Goal: Information Seeking & Learning: Find contact information

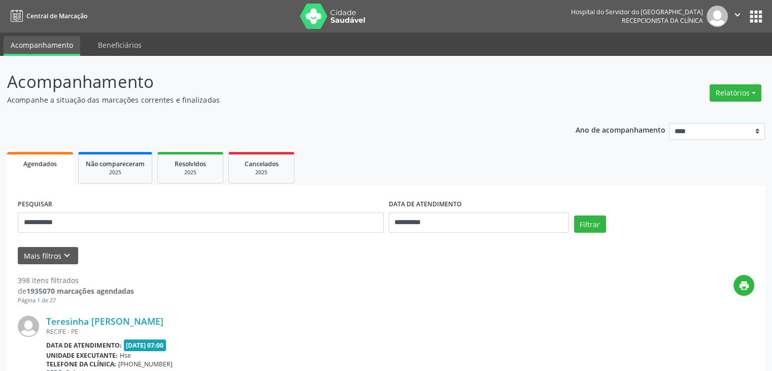
click at [574, 215] on button "Filtrar" at bounding box center [590, 223] width 32 height 17
click at [147, 318] on link "[PERSON_NAME][DATE]" at bounding box center [96, 320] width 101 height 11
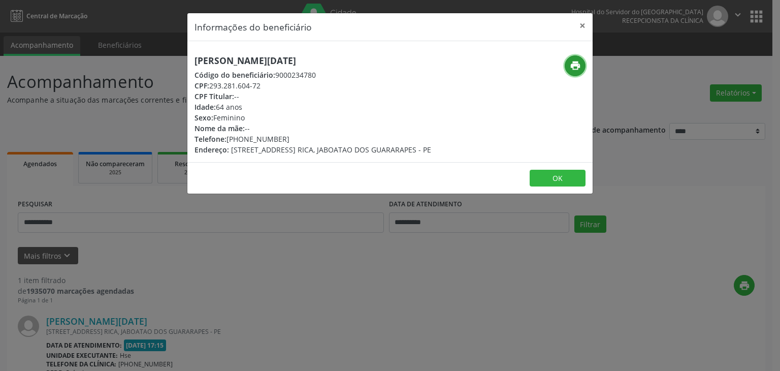
click at [577, 66] on icon "print" at bounding box center [575, 65] width 11 height 11
click at [579, 28] on button "×" at bounding box center [582, 25] width 20 height 25
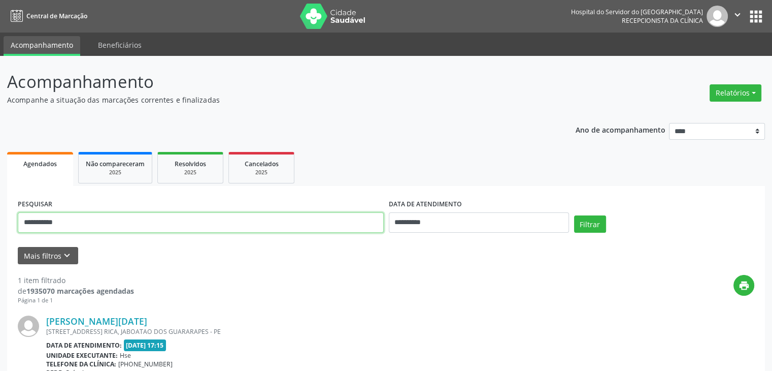
drag, startPoint x: 152, startPoint y: 223, endPoint x: 0, endPoint y: 238, distance: 153.1
click at [0, 238] on div "**********" at bounding box center [386, 266] width 772 height 421
paste input "**********"
type input "**********"
click at [574, 215] on button "Filtrar" at bounding box center [590, 223] width 32 height 17
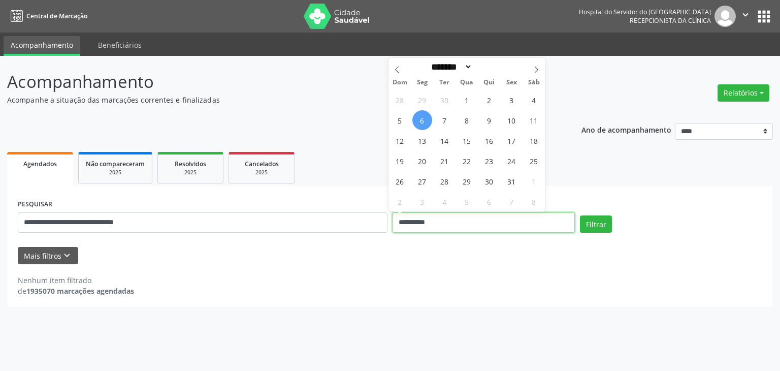
click at [431, 226] on input "**********" at bounding box center [484, 222] width 182 height 20
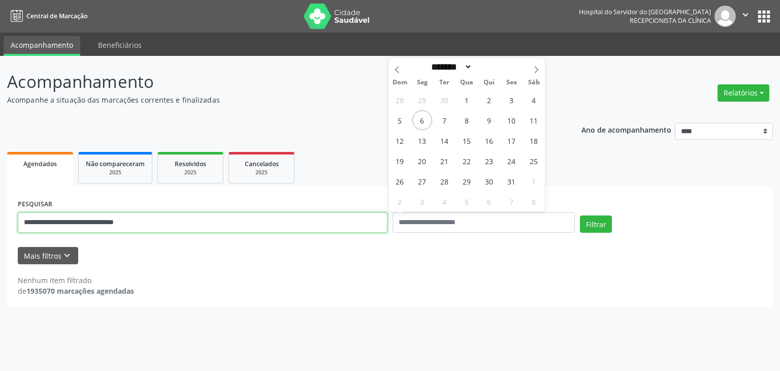
click at [380, 224] on input "**********" at bounding box center [203, 222] width 370 height 20
click at [580, 215] on button "Filtrar" at bounding box center [596, 223] width 32 height 17
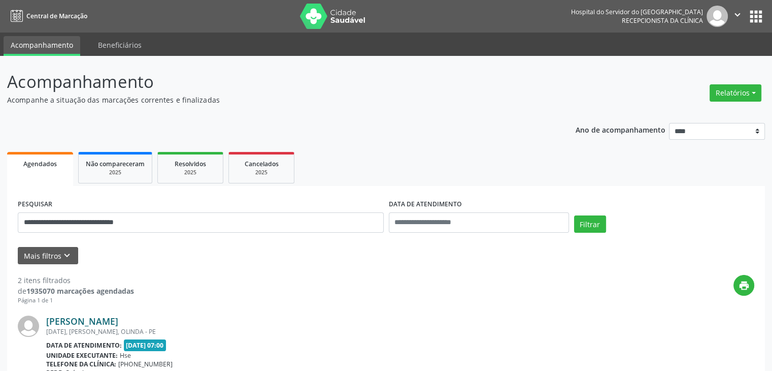
click at [118, 321] on link "[PERSON_NAME]" at bounding box center [82, 320] width 72 height 11
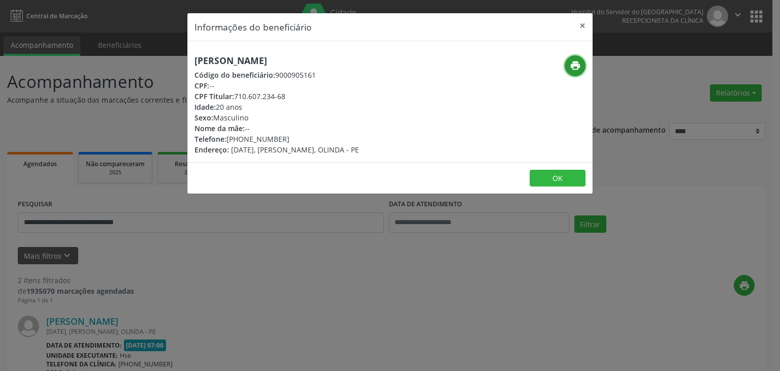
click at [568, 59] on button "print" at bounding box center [575, 65] width 21 height 21
drag, startPoint x: 234, startPoint y: 95, endPoint x: 306, endPoint y: 94, distance: 71.6
click at [306, 94] on div "CPF Titular: 710.607.234-68" at bounding box center [276, 96] width 165 height 11
copy div "710.607.234-68"
drag, startPoint x: 243, startPoint y: 138, endPoint x: 288, endPoint y: 135, distance: 44.8
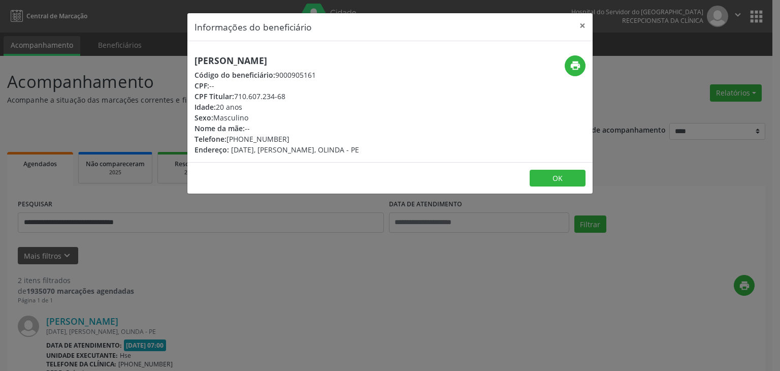
click at [288, 135] on div "Telefone: [PHONE_NUMBER]" at bounding box center [276, 139] width 165 height 11
copy div "98616-1307"
drag, startPoint x: 237, startPoint y: 94, endPoint x: 297, endPoint y: 94, distance: 60.4
click at [297, 94] on div "CPF Titular: 710.607.234-68" at bounding box center [276, 96] width 165 height 11
copy div "710.607.234-68"
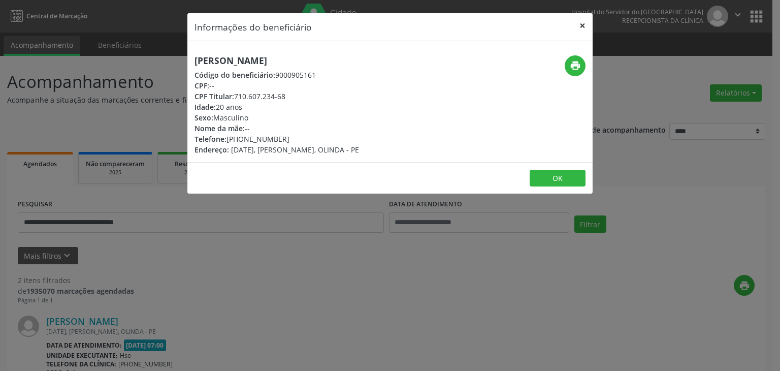
click at [583, 22] on button "×" at bounding box center [582, 25] width 20 height 25
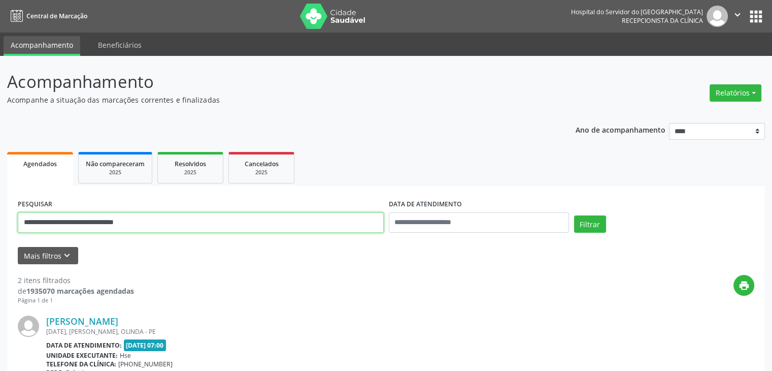
drag, startPoint x: 184, startPoint y: 225, endPoint x: 0, endPoint y: 233, distance: 184.5
click at [0, 233] on div "**********" at bounding box center [386, 344] width 772 height 576
paste input "text"
click at [574, 215] on button "Filtrar" at bounding box center [590, 223] width 32 height 17
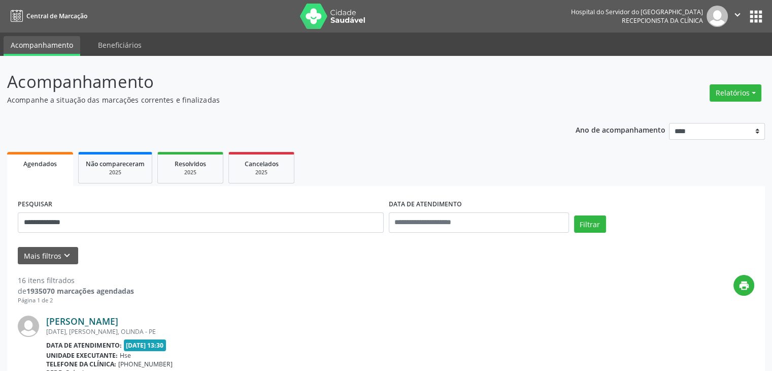
click at [118, 317] on link "[PERSON_NAME]" at bounding box center [82, 320] width 72 height 11
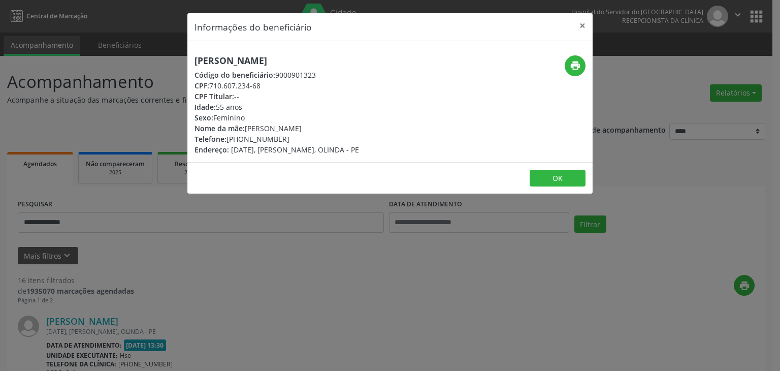
drag, startPoint x: 353, startPoint y: 61, endPoint x: 194, endPoint y: 66, distance: 159.5
click at [194, 66] on h5 "[PERSON_NAME]" at bounding box center [276, 60] width 165 height 11
copy h5 "[PERSON_NAME]"
click at [587, 30] on button "×" at bounding box center [582, 25] width 20 height 25
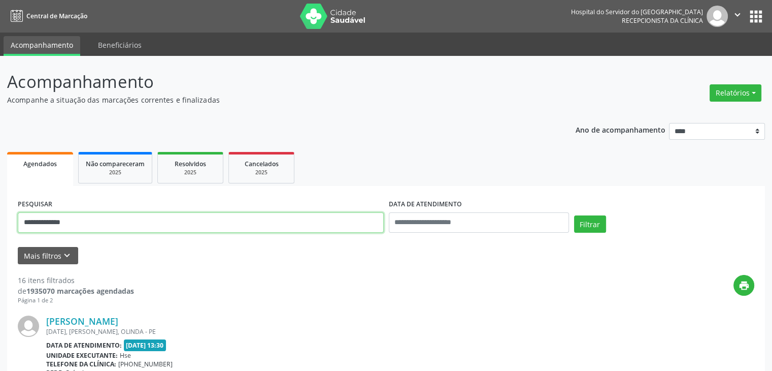
drag, startPoint x: 97, startPoint y: 226, endPoint x: 0, endPoint y: 230, distance: 97.6
paste input "**********"
click at [574, 215] on button "Filtrar" at bounding box center [590, 223] width 32 height 17
click at [118, 317] on link "[PERSON_NAME]" at bounding box center [82, 320] width 72 height 11
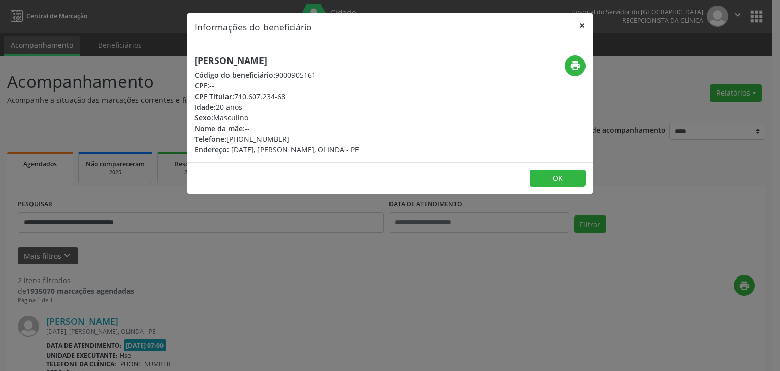
click at [584, 31] on button "×" at bounding box center [582, 25] width 20 height 25
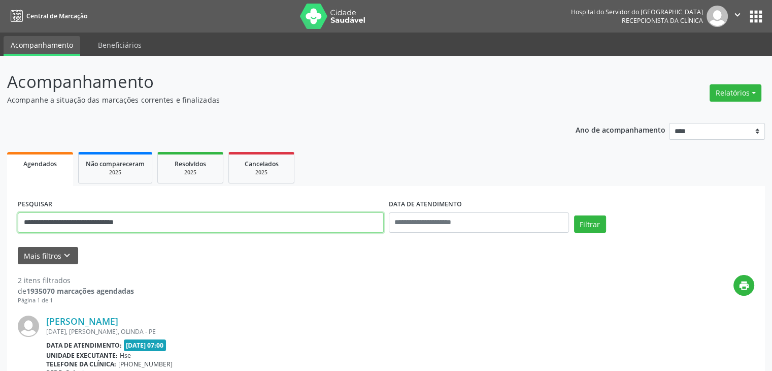
drag, startPoint x: 193, startPoint y: 226, endPoint x: 0, endPoint y: 231, distance: 193.0
click at [0, 231] on div "**********" at bounding box center [386, 344] width 772 height 576
paste input "text"
type input "**********"
click at [574, 215] on button "Filtrar" at bounding box center [590, 223] width 32 height 17
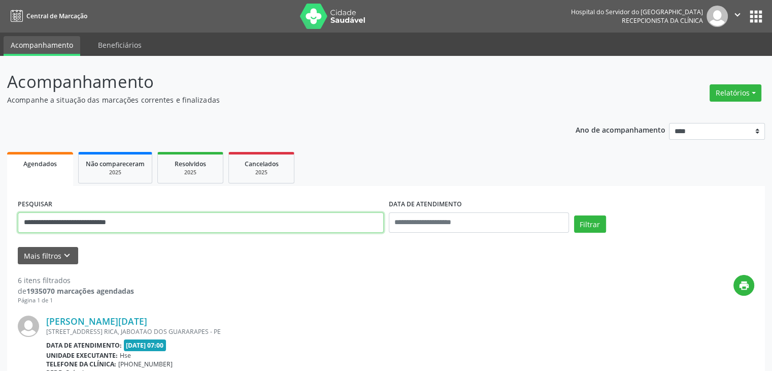
drag, startPoint x: 173, startPoint y: 231, endPoint x: 0, endPoint y: 240, distance: 172.9
click at [147, 315] on link "[PERSON_NAME][DATE]" at bounding box center [96, 320] width 101 height 11
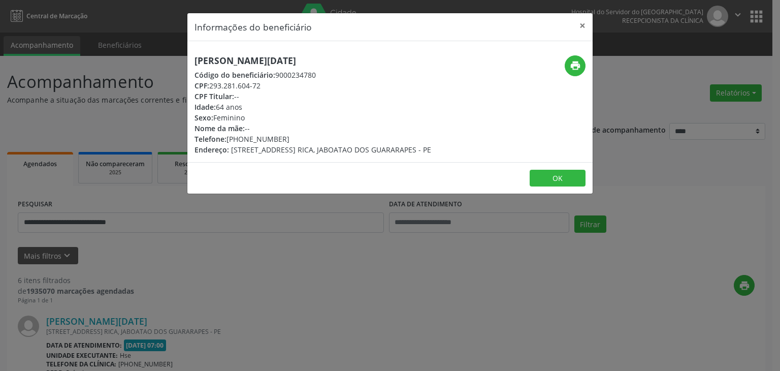
drag, startPoint x: 244, startPoint y: 137, endPoint x: 283, endPoint y: 136, distance: 39.1
click at [283, 136] on div "Telefone: [PHONE_NUMBER]" at bounding box center [312, 139] width 237 height 11
copy div "98777-7061"
click at [579, 26] on button "×" at bounding box center [582, 25] width 20 height 25
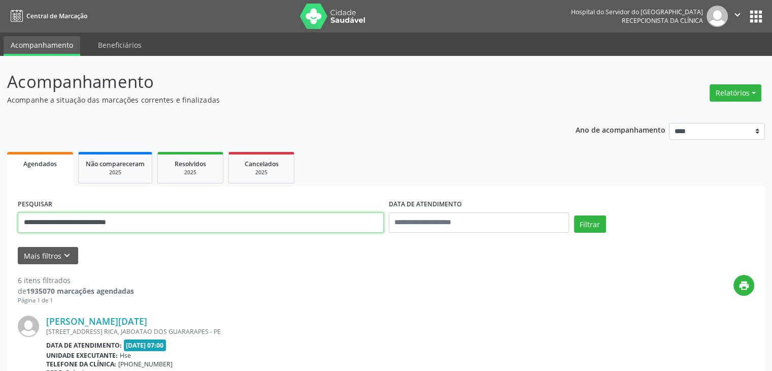
drag, startPoint x: 155, startPoint y: 221, endPoint x: 0, endPoint y: 223, distance: 155.4
type input "**********"
click at [574, 215] on button "Filtrar" at bounding box center [590, 223] width 32 height 17
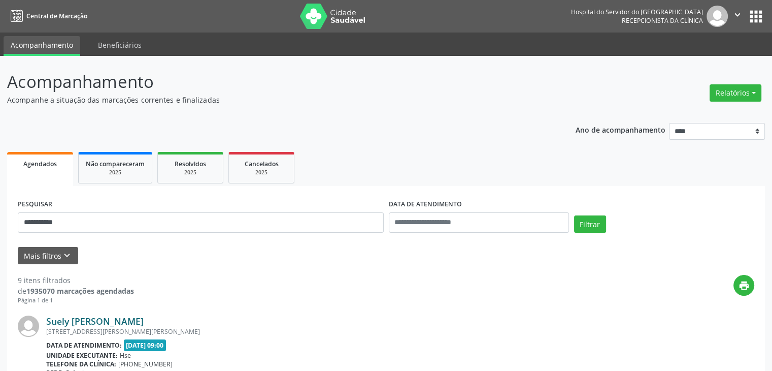
click at [139, 319] on link "Suely [PERSON_NAME]" at bounding box center [94, 320] width 97 height 11
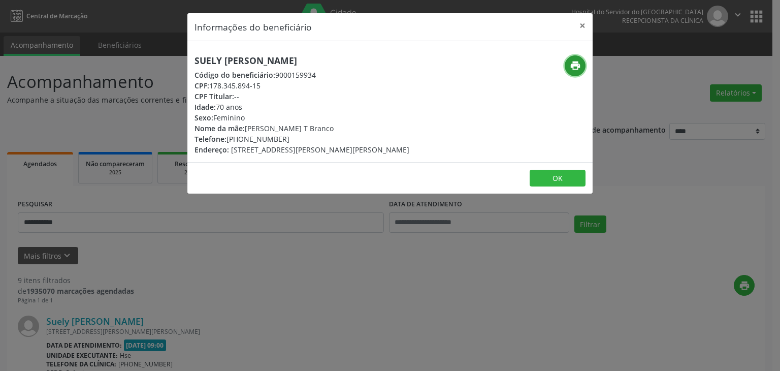
click at [573, 61] on icon "print" at bounding box center [575, 65] width 11 height 11
drag, startPoint x: 244, startPoint y: 139, endPoint x: 280, endPoint y: 139, distance: 36.1
click at [280, 139] on div "Telefone: [PHONE_NUMBER]" at bounding box center [301, 139] width 215 height 11
drag, startPoint x: 244, startPoint y: 135, endPoint x: 288, endPoint y: 138, distance: 44.8
click at [288, 138] on div "Telefone: [PHONE_NUMBER]" at bounding box center [301, 139] width 215 height 11
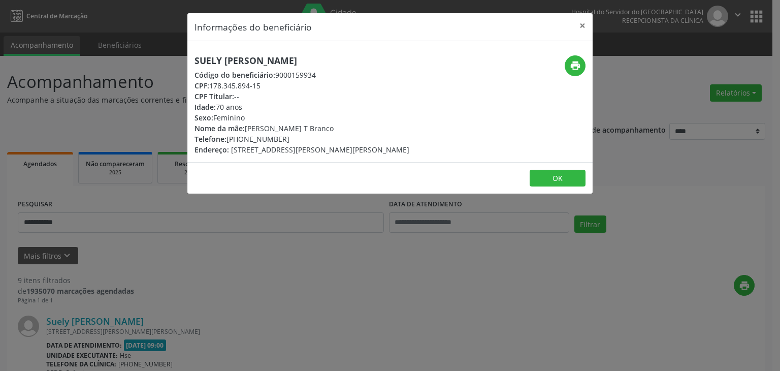
copy div "99242-2219"
click at [581, 26] on button "×" at bounding box center [582, 25] width 20 height 25
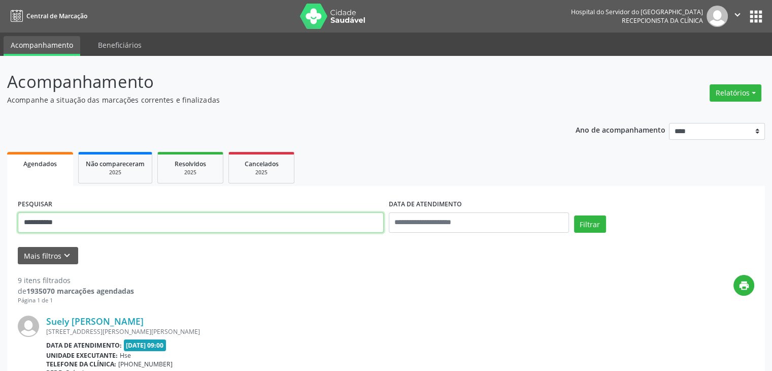
drag, startPoint x: 296, startPoint y: 217, endPoint x: 0, endPoint y: 227, distance: 296.2
type input "**********"
click at [574, 215] on button "Filtrar" at bounding box center [590, 223] width 32 height 17
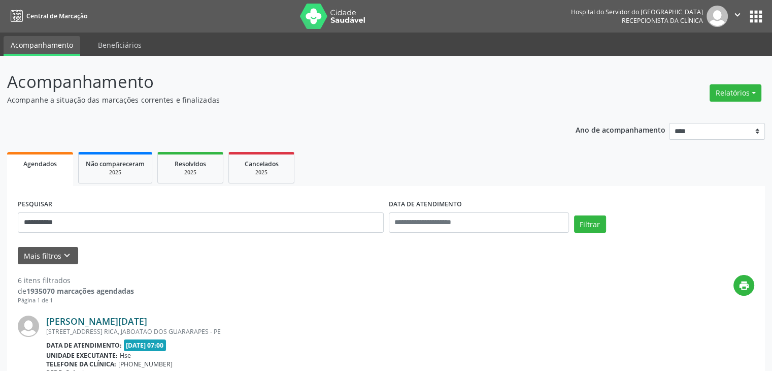
click at [147, 319] on link "[PERSON_NAME][DATE]" at bounding box center [96, 320] width 101 height 11
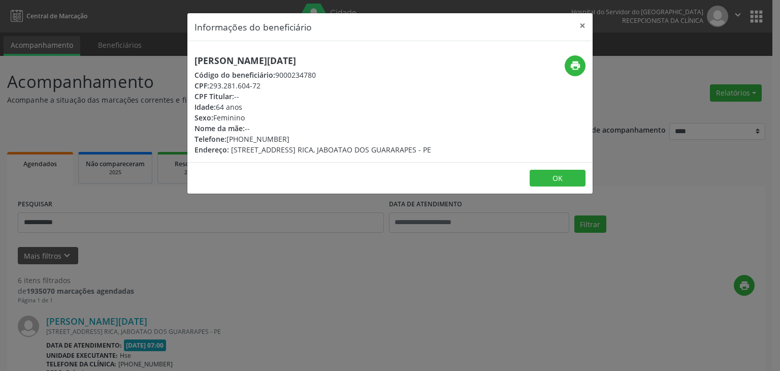
drag, startPoint x: 372, startPoint y: 64, endPoint x: 196, endPoint y: 65, distance: 175.7
click at [196, 65] on h5 "[PERSON_NAME][DATE]" at bounding box center [312, 60] width 237 height 11
copy h5 "[PERSON_NAME][DATE]"
click at [572, 64] on icon "print" at bounding box center [575, 65] width 11 height 11
drag, startPoint x: 587, startPoint y: 26, endPoint x: 376, endPoint y: 154, distance: 246.5
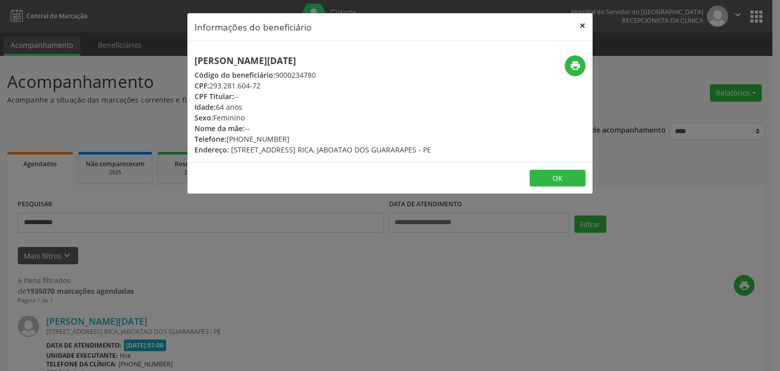
click at [586, 26] on button "×" at bounding box center [582, 25] width 20 height 25
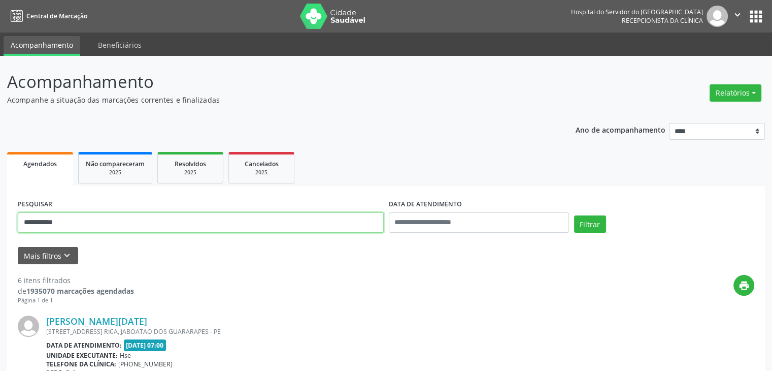
drag, startPoint x: 282, startPoint y: 222, endPoint x: 0, endPoint y: 232, distance: 282.5
type input "**********"
click at [574, 215] on button "Filtrar" at bounding box center [590, 223] width 32 height 17
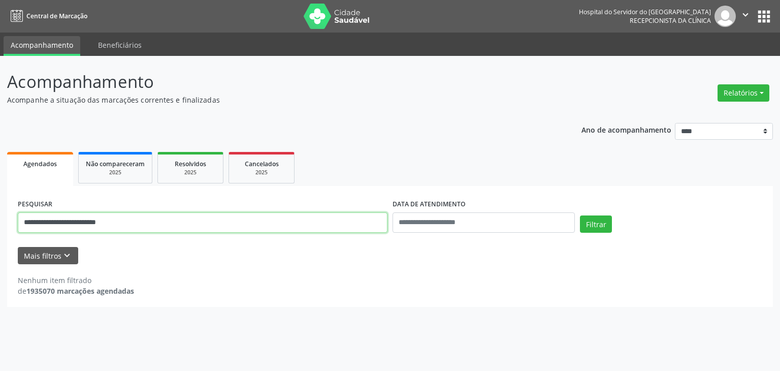
drag, startPoint x: 177, startPoint y: 222, endPoint x: 0, endPoint y: 226, distance: 176.8
click at [0, 226] on div "**********" at bounding box center [390, 213] width 780 height 315
click at [183, 214] on input "text" at bounding box center [203, 222] width 370 height 20
click at [182, 220] on input "text" at bounding box center [203, 222] width 370 height 20
type input "**********"
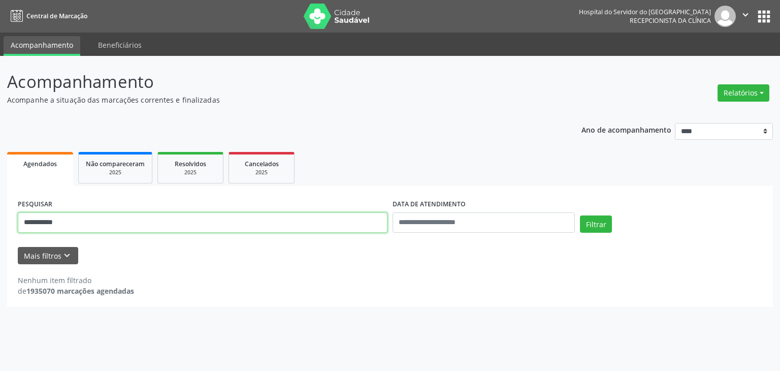
click at [580, 215] on button "Filtrar" at bounding box center [596, 223] width 32 height 17
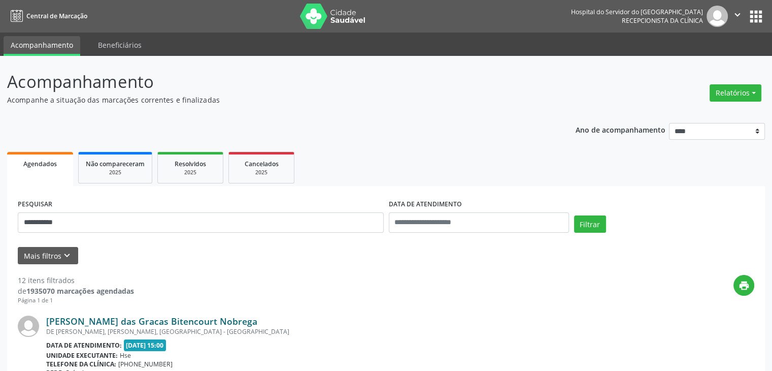
click at [165, 323] on link "[PERSON_NAME] das Gracas Bitencourt Nobrega" at bounding box center [151, 320] width 211 height 11
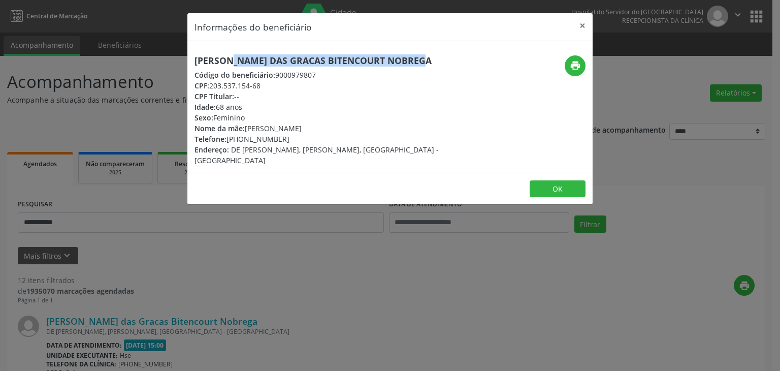
drag, startPoint x: 398, startPoint y: 61, endPoint x: 191, endPoint y: 63, distance: 207.2
click at [191, 63] on div "[PERSON_NAME] das Gracas Bitencourt Nobrega Código do beneficiário: 9000979807 …" at bounding box center [322, 110] width 270 height 110
copy h5 "[PERSON_NAME] das Gracas Bitencourt Nobrega"
click at [581, 58] on button "print" at bounding box center [575, 65] width 21 height 21
drag, startPoint x: 242, startPoint y: 137, endPoint x: 287, endPoint y: 137, distance: 45.7
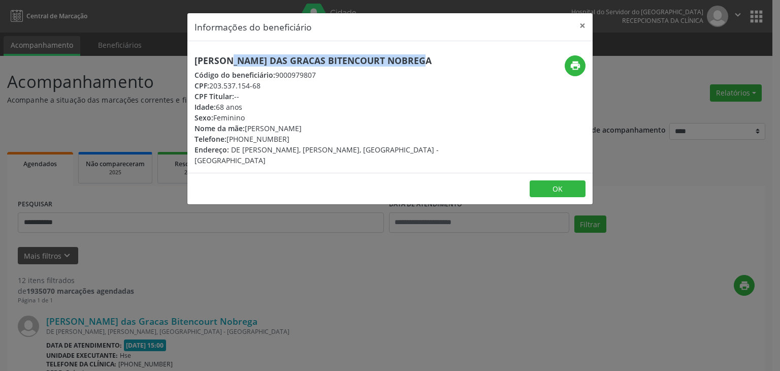
click at [282, 137] on div "Telefone: [PHONE_NUMBER]" at bounding box center [322, 139] width 256 height 11
copy div "99136-1418"
click at [591, 25] on button "×" at bounding box center [582, 25] width 20 height 25
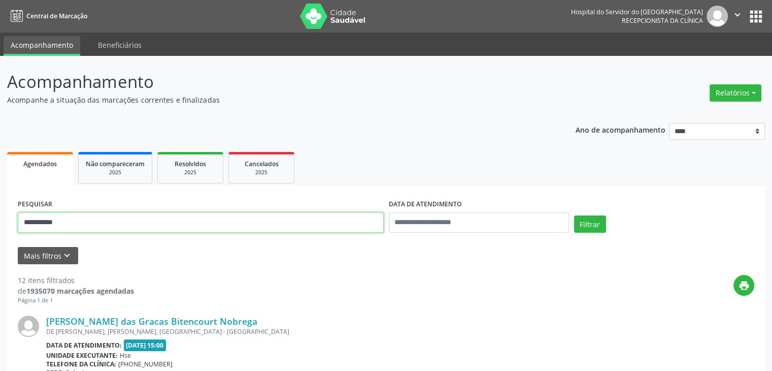
type input "**********"
click at [574, 215] on button "Filtrar" at bounding box center [590, 223] width 32 height 17
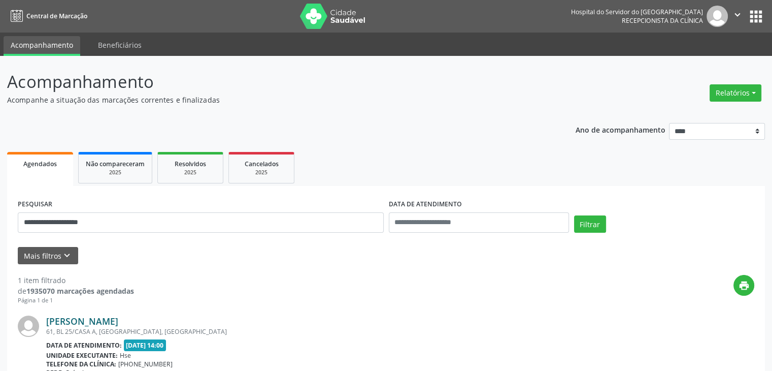
click at [118, 317] on link "[PERSON_NAME]" at bounding box center [82, 320] width 72 height 11
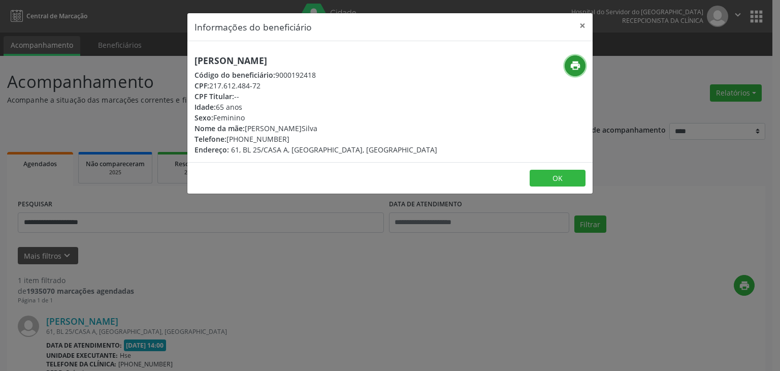
click at [577, 68] on icon "print" at bounding box center [575, 65] width 11 height 11
drag, startPoint x: 242, startPoint y: 135, endPoint x: 286, endPoint y: 136, distance: 44.7
click at [286, 136] on div "Telefone: [PHONE_NUMBER]" at bounding box center [315, 139] width 243 height 11
copy div "99634-0626"
click at [583, 25] on button "×" at bounding box center [582, 25] width 20 height 25
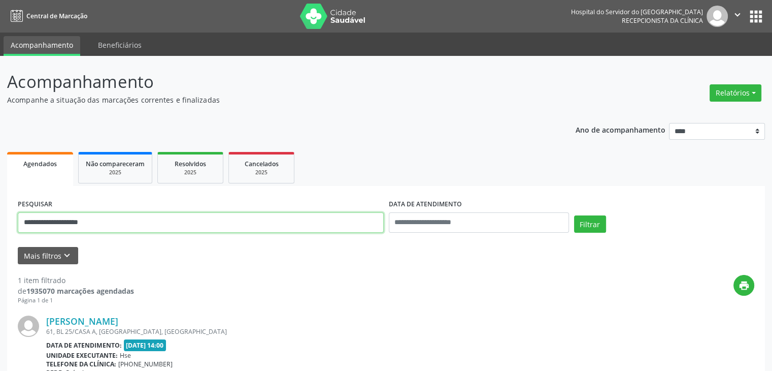
drag, startPoint x: 116, startPoint y: 236, endPoint x: 0, endPoint y: 240, distance: 116.4
click at [0, 240] on div "**********" at bounding box center [386, 266] width 772 height 421
type input "*"
click at [574, 215] on button "Filtrar" at bounding box center [590, 223] width 32 height 17
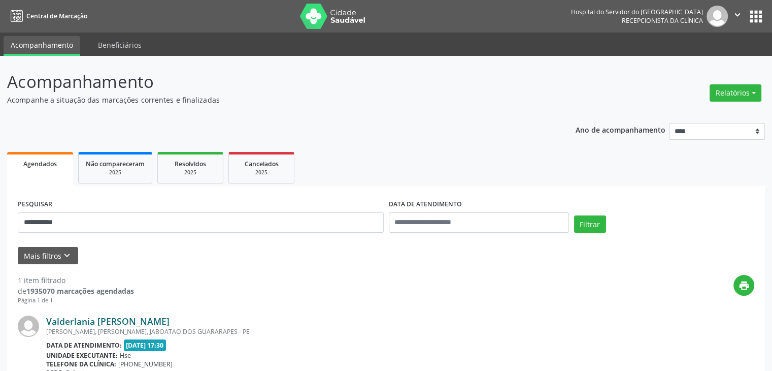
click at [168, 317] on link "Valderlania [PERSON_NAME]" at bounding box center [107, 320] width 123 height 11
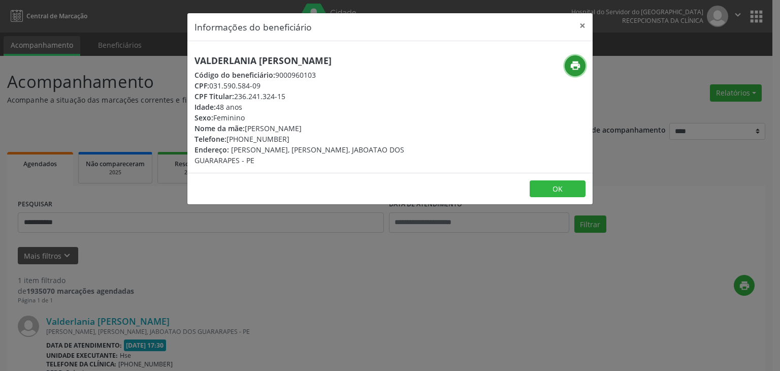
click at [579, 69] on icon "print" at bounding box center [575, 65] width 11 height 11
drag, startPoint x: 242, startPoint y: 138, endPoint x: 282, endPoint y: 136, distance: 40.2
click at [282, 136] on div "Telefone: [PHONE_NUMBER]" at bounding box center [322, 139] width 256 height 11
drag, startPoint x: 237, startPoint y: 96, endPoint x: 286, endPoint y: 96, distance: 49.8
click at [286, 96] on div "CPF Titular: 236.241.324-15" at bounding box center [322, 96] width 256 height 11
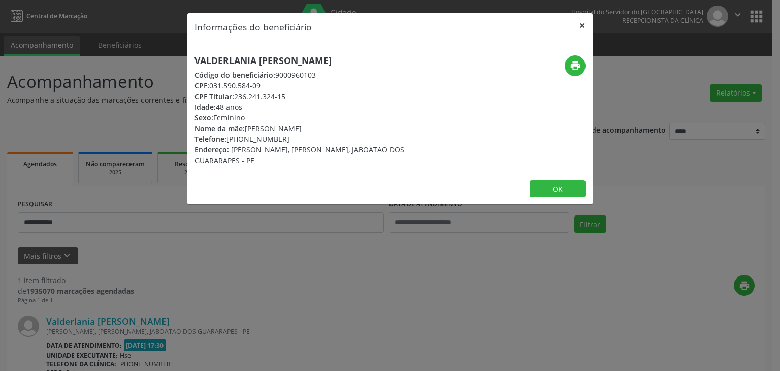
click at [579, 27] on button "×" at bounding box center [582, 25] width 20 height 25
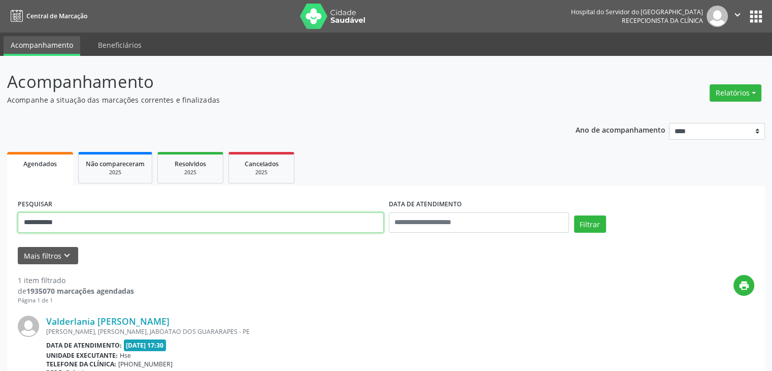
drag, startPoint x: 225, startPoint y: 220, endPoint x: 0, endPoint y: 222, distance: 225.0
click at [0, 222] on div "**********" at bounding box center [386, 266] width 772 height 421
paste input "***"
type input "**********"
click at [574, 215] on button "Filtrar" at bounding box center [590, 223] width 32 height 17
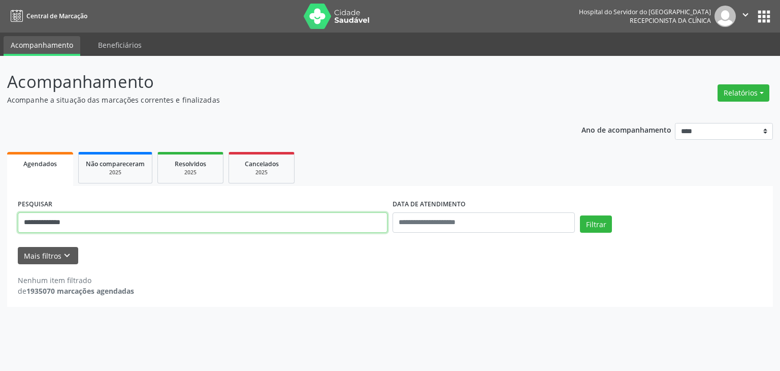
drag, startPoint x: 275, startPoint y: 220, endPoint x: 0, endPoint y: 233, distance: 275.5
click at [0, 233] on div "**********" at bounding box center [390, 213] width 780 height 315
click at [580, 215] on button "Filtrar" at bounding box center [596, 223] width 32 height 17
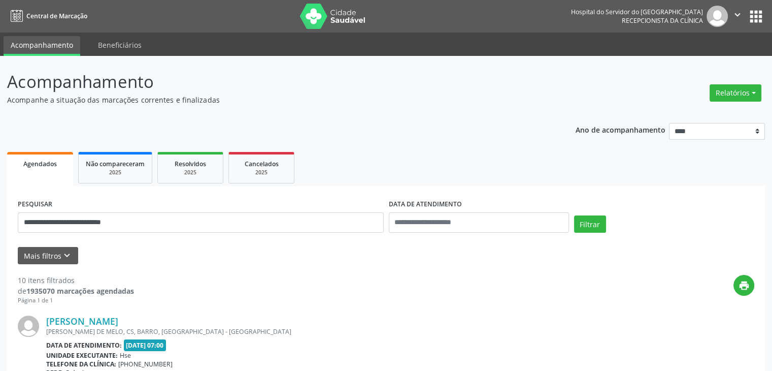
click at [86, 328] on div "[PERSON_NAME] DE MELO, CS, BARRO, [GEOGRAPHIC_DATA] - [GEOGRAPHIC_DATA]" at bounding box center [324, 331] width 556 height 9
click at [109, 319] on link "[PERSON_NAME]" at bounding box center [82, 320] width 72 height 11
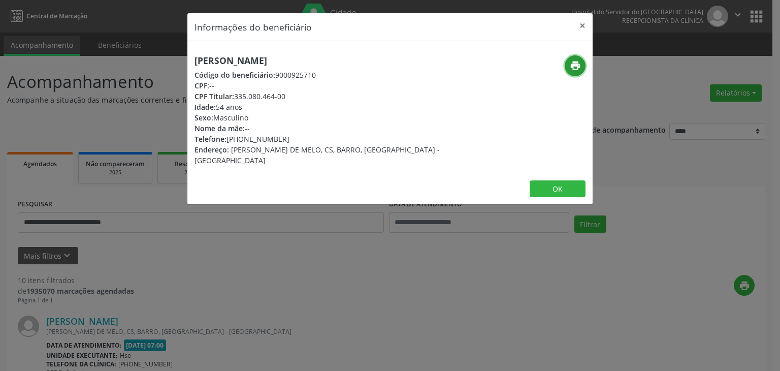
click at [581, 59] on button "print" at bounding box center [575, 65] width 21 height 21
drag, startPoint x: 240, startPoint y: 138, endPoint x: 291, endPoint y: 139, distance: 51.3
click at [291, 139] on div "Telefone: [PHONE_NUMBER]" at bounding box center [322, 139] width 256 height 11
drag, startPoint x: 236, startPoint y: 96, endPoint x: 297, endPoint y: 93, distance: 60.5
click at [297, 93] on div "CPF Titular: 335.080.464-00" at bounding box center [322, 96] width 256 height 11
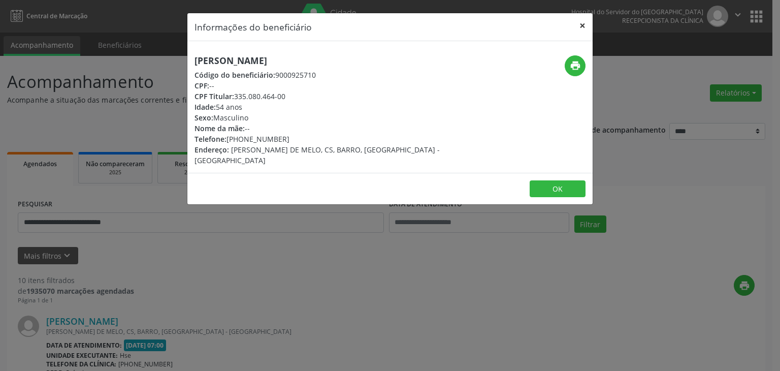
click at [582, 23] on button "×" at bounding box center [582, 25] width 20 height 25
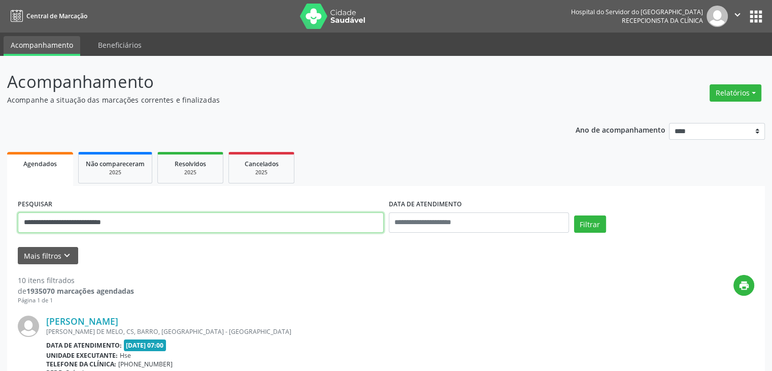
drag, startPoint x: 174, startPoint y: 218, endPoint x: 0, endPoint y: 229, distance: 174.0
type input "**********"
click at [574, 215] on button "Filtrar" at bounding box center [590, 223] width 32 height 17
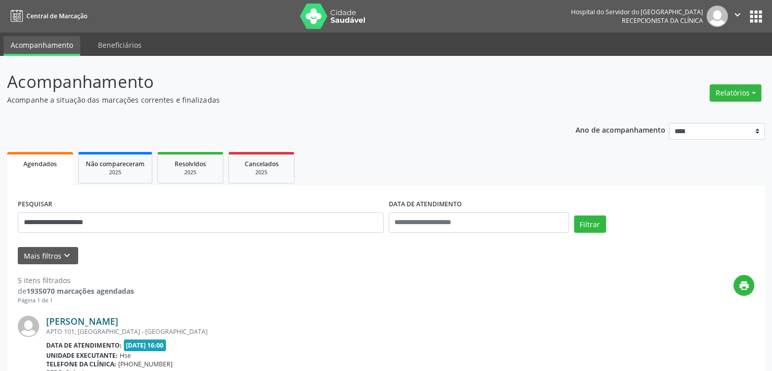
click at [106, 320] on link "[PERSON_NAME]" at bounding box center [82, 320] width 72 height 11
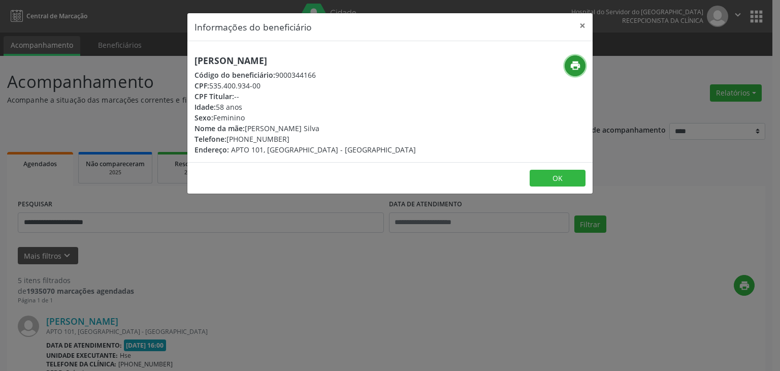
click at [573, 60] on icon "print" at bounding box center [575, 65] width 11 height 11
drag, startPoint x: 243, startPoint y: 139, endPoint x: 311, endPoint y: 139, distance: 68.0
click at [311, 139] on div "Telefone: [PHONE_NUMBER]" at bounding box center [304, 139] width 221 height 11
